Goal: Information Seeking & Learning: Learn about a topic

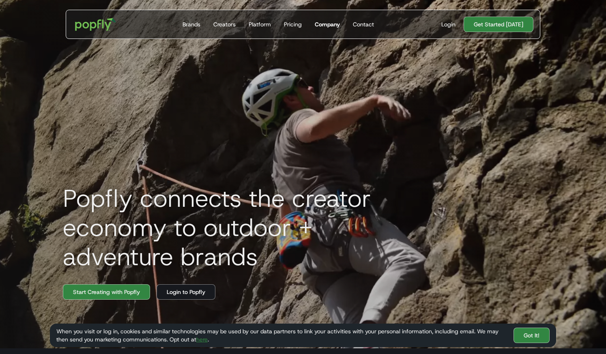
click at [324, 26] on div "Company" at bounding box center [327, 24] width 25 height 8
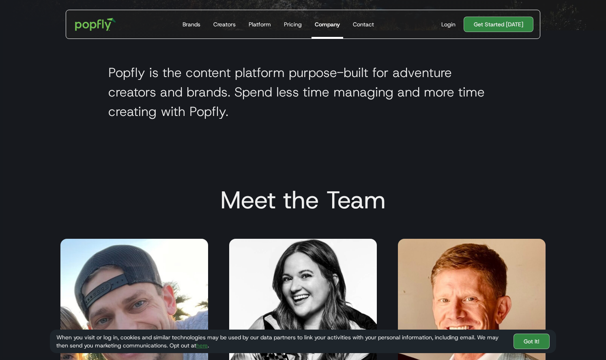
scroll to position [487, 0]
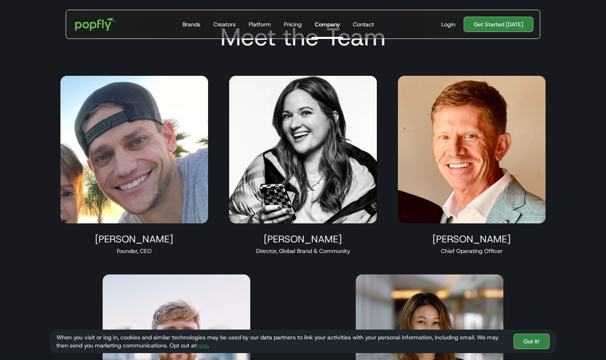
click at [153, 191] on img at bounding box center [134, 150] width 148 height 148
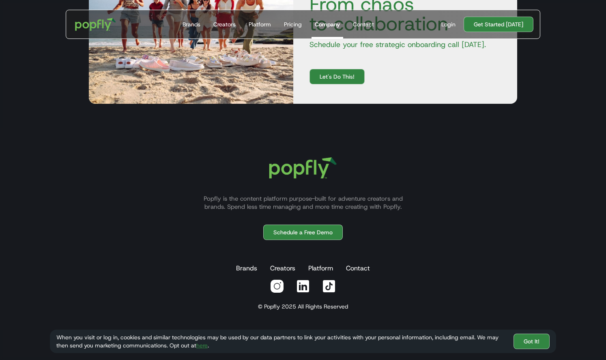
scroll to position [1037, 0]
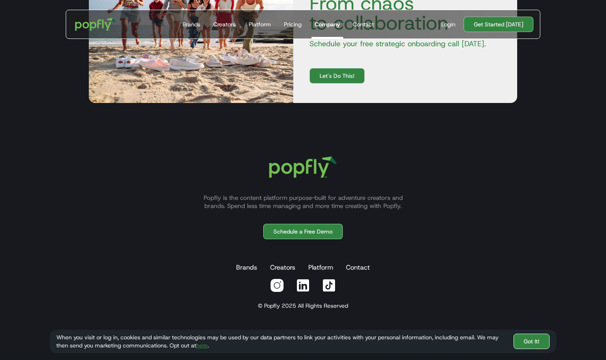
click at [525, 340] on link "Got It!" at bounding box center [531, 341] width 36 height 15
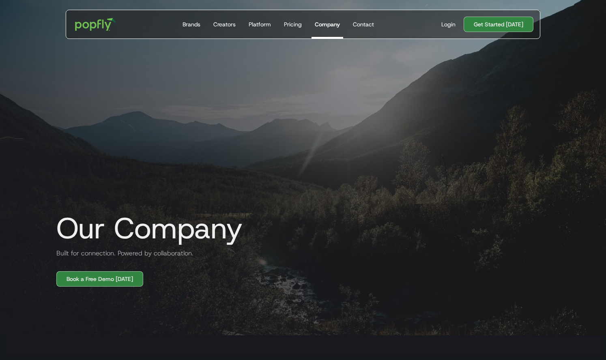
scroll to position [0, 0]
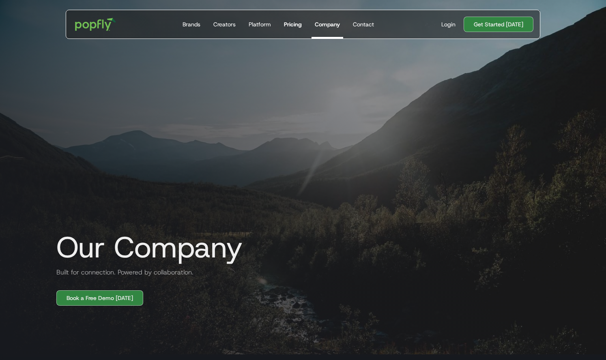
click at [297, 23] on div "Pricing" at bounding box center [293, 24] width 18 height 8
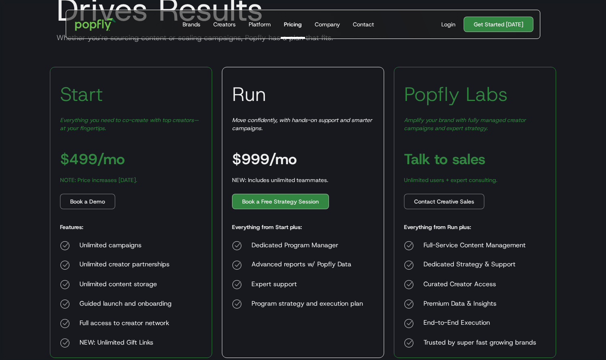
scroll to position [117, 0]
